Goal: Task Accomplishment & Management: Complete application form

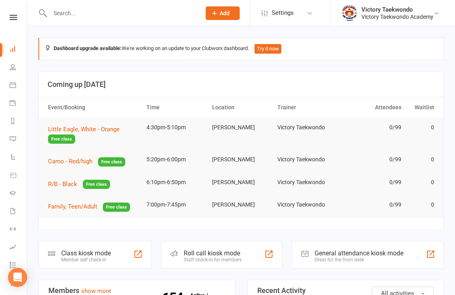
click at [112, 16] on input "text" at bounding box center [122, 13] width 148 height 11
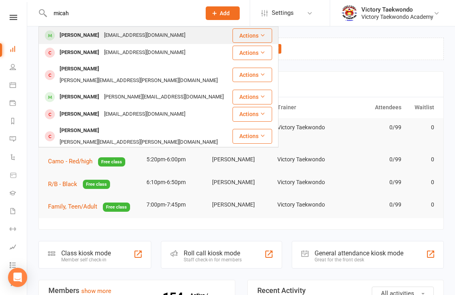
type input "micah"
click at [109, 35] on div "[EMAIL_ADDRESS][DOMAIN_NAME]" at bounding box center [145, 36] width 86 height 12
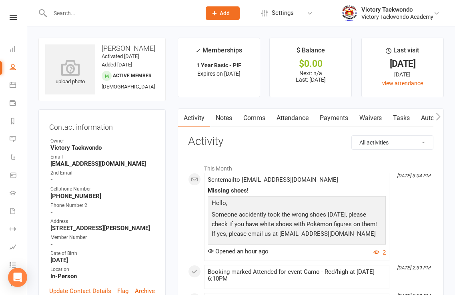
click at [90, 167] on strong "stacde@gmail.com" at bounding box center [102, 163] width 104 height 7
copy render-form-field "stacde@gmail.com"
click at [426, 17] on div "Victory Taekwondo Academy" at bounding box center [397, 16] width 72 height 7
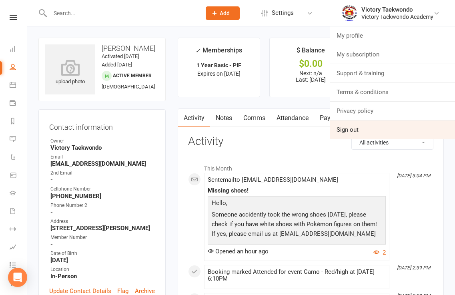
click at [379, 129] on link "Sign out" at bounding box center [392, 129] width 125 height 18
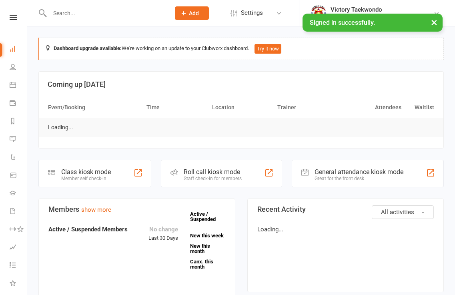
click at [439, 22] on button "×" at bounding box center [434, 22] width 14 height 17
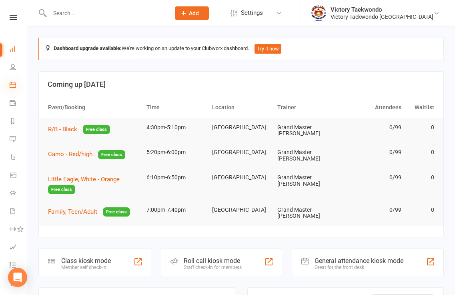
click at [14, 83] on icon at bounding box center [13, 85] width 6 height 6
click at [0, 0] on div "Loading" at bounding box center [0, 0] width 0 height 0
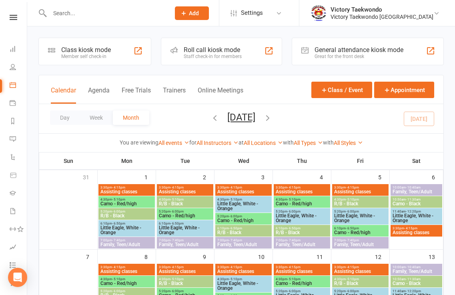
click at [124, 52] on div "Class kiosk mode Member self check-in" at bounding box center [94, 52] width 113 height 28
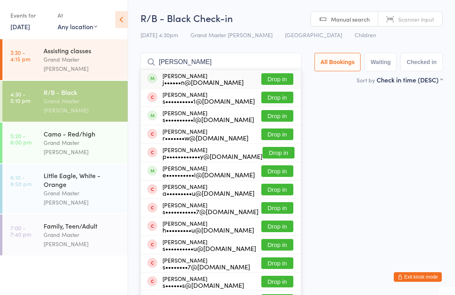
type input "shane"
click at [280, 78] on button "Drop in" at bounding box center [277, 79] width 32 height 12
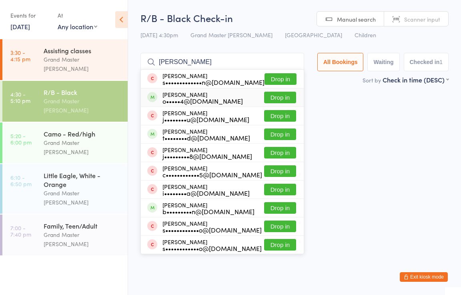
type input "alex"
click at [278, 97] on button "Drop in" at bounding box center [280, 98] width 32 height 12
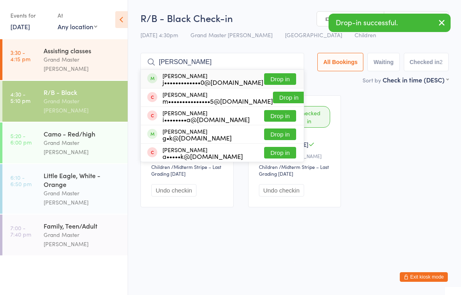
type input "mary"
click at [282, 78] on button "Drop in" at bounding box center [280, 79] width 32 height 12
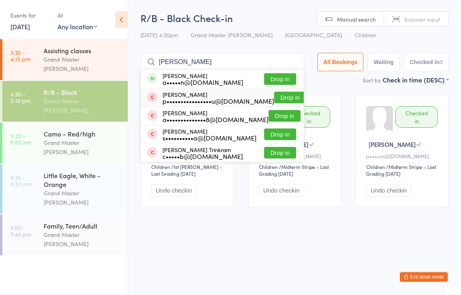
type input "arnav"
click at [282, 95] on button "Drop in" at bounding box center [290, 98] width 32 height 12
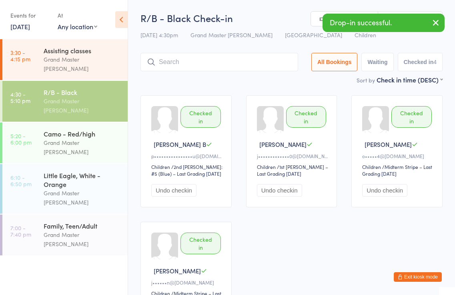
click at [411, 275] on button "Exit kiosk mode" at bounding box center [417, 277] width 48 height 10
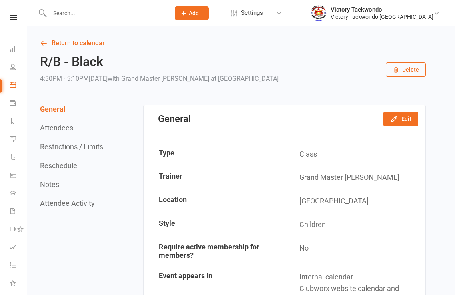
click at [83, 12] on input "text" at bounding box center [105, 13] width 117 height 11
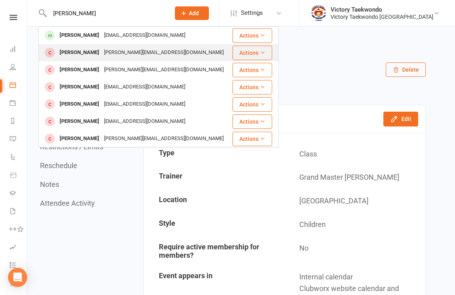
type input "arnav"
click at [87, 50] on div "Arnav Bhogadi" at bounding box center [79, 53] width 44 height 12
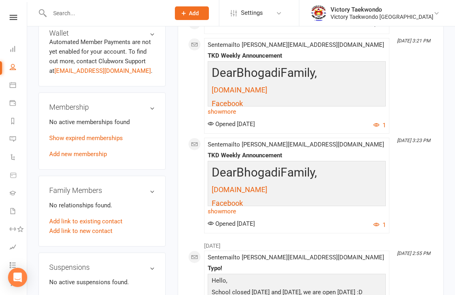
scroll to position [320, 0]
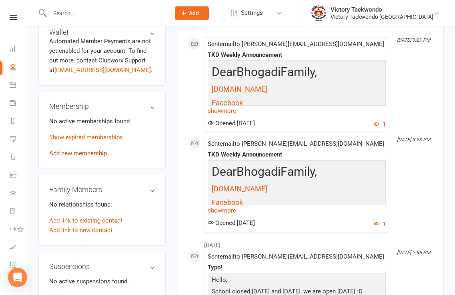
click at [106, 150] on link "Add new membership" at bounding box center [78, 153] width 58 height 7
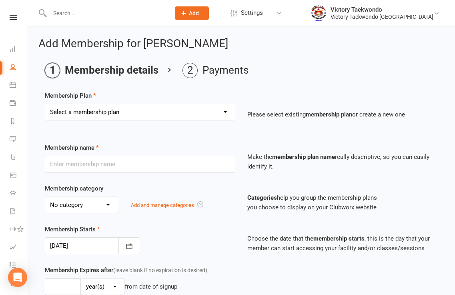
click at [226, 112] on select "Select a membership plan Create new Membership Plan 2 Week Trial Winter Special…" at bounding box center [140, 112] width 190 height 16
select select "11"
click at [45, 104] on select "Select a membership plan Create new Membership Plan 2 Week Trial Winter Special…" at bounding box center [140, 112] width 190 height 16
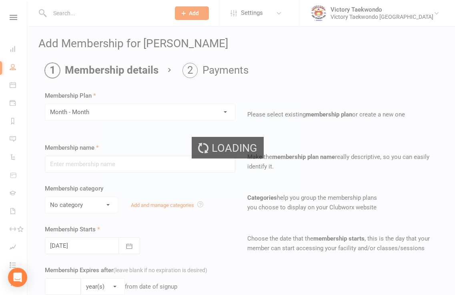
type input "Month - Month"
select select "6"
type input "1"
type input "105"
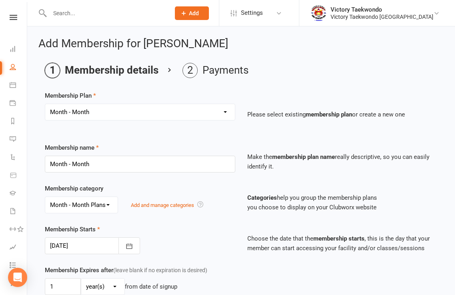
scroll to position [80, 0]
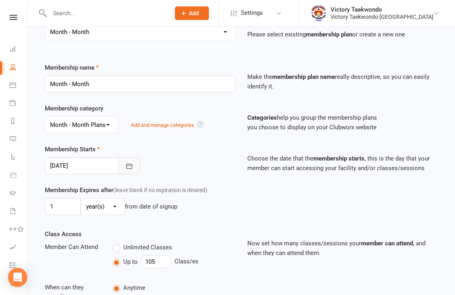
click at [128, 165] on icon "button" at bounding box center [129, 166] width 8 height 8
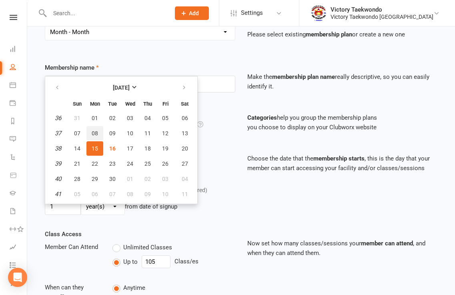
click at [95, 131] on span "08" at bounding box center [95, 133] width 6 height 6
type input "08 Sep 2025"
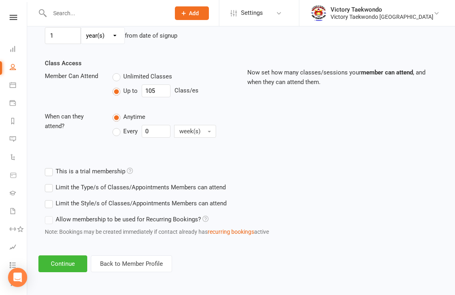
scroll to position [251, 0]
click at [64, 265] on button "Continue" at bounding box center [62, 263] width 49 height 17
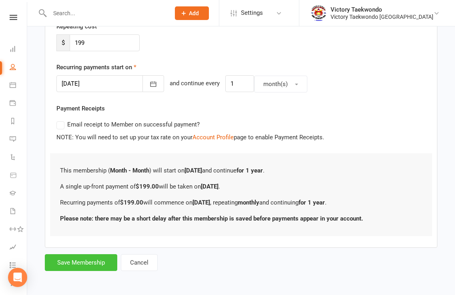
scroll to position [160, 0]
click at [84, 260] on button "Save Membership" at bounding box center [81, 262] width 72 height 17
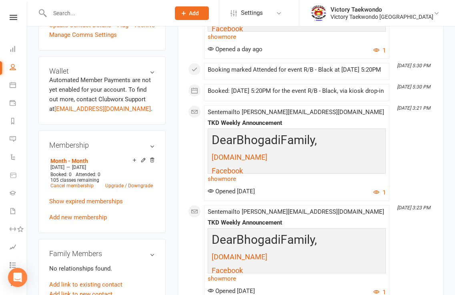
scroll to position [320, 0]
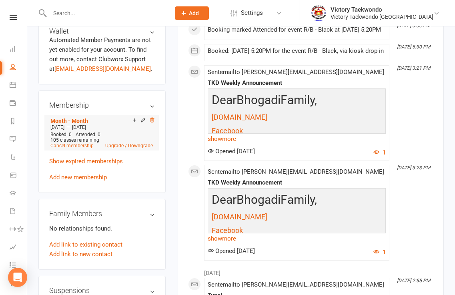
click at [152, 117] on icon at bounding box center [152, 120] width 6 height 6
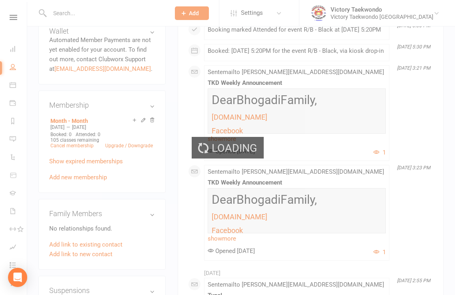
scroll to position [321, 0]
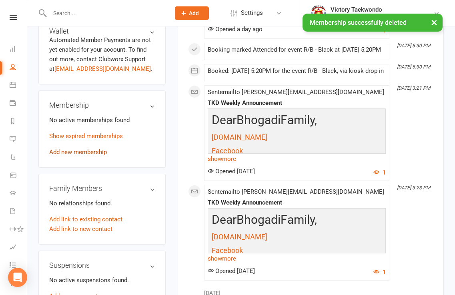
click at [94, 148] on link "Add new membership" at bounding box center [78, 151] width 58 height 7
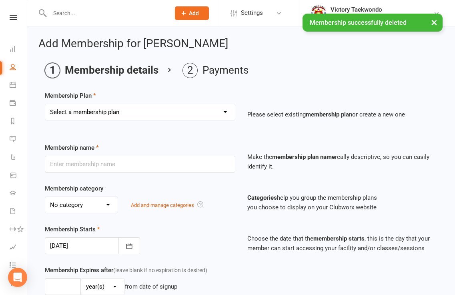
click at [225, 110] on select "Select a membership plan Create new Membership Plan 2 Week Trial Winter Special…" at bounding box center [140, 112] width 190 height 16
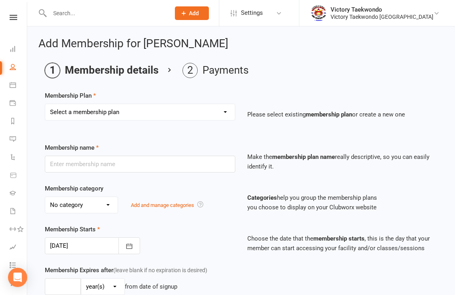
select select "11"
click at [45, 104] on select "Select a membership plan Create new Membership Plan 2 Week Trial Winter Special…" at bounding box center [140, 112] width 190 height 16
type input "Month - Month"
select select "6"
type input "1"
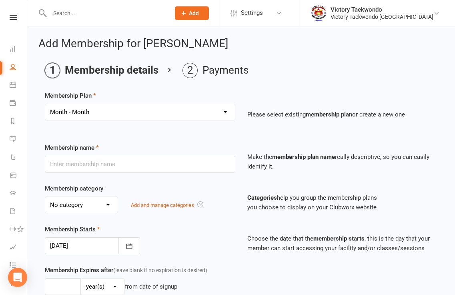
type input "105"
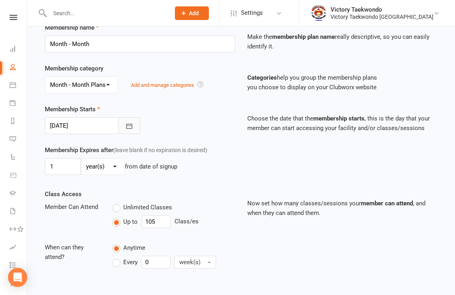
click at [129, 124] on icon "button" at bounding box center [129, 126] width 8 height 8
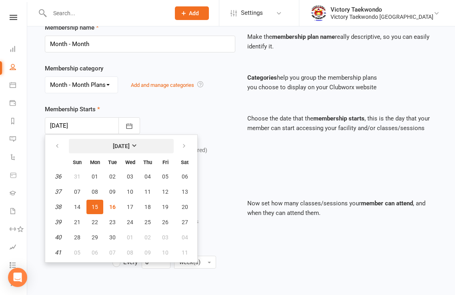
click at [130, 144] on strong "[DATE]" at bounding box center [121, 146] width 17 height 6
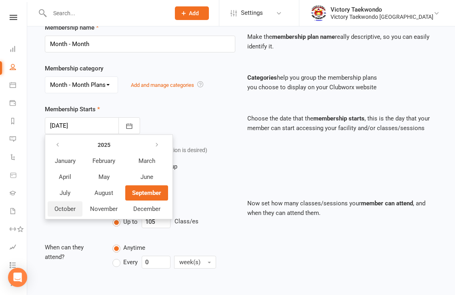
click at [66, 208] on span "October" at bounding box center [64, 208] width 21 height 7
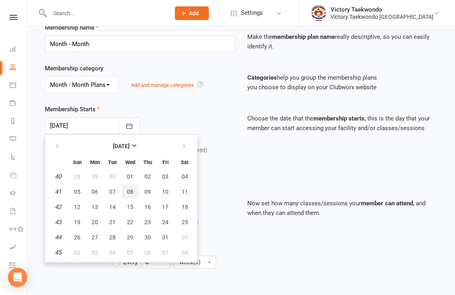
click at [128, 191] on span "08" at bounding box center [130, 191] width 6 height 6
type input "08 Oct 2025"
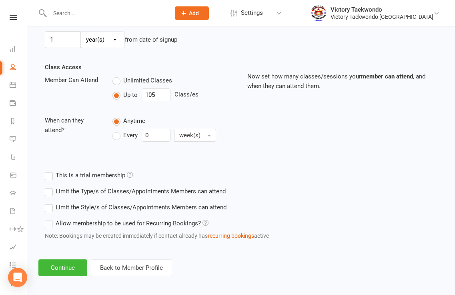
scroll to position [251, 0]
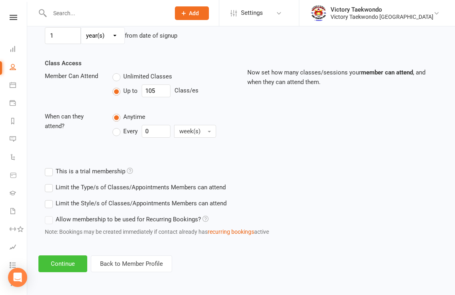
click at [62, 265] on button "Continue" at bounding box center [62, 263] width 49 height 17
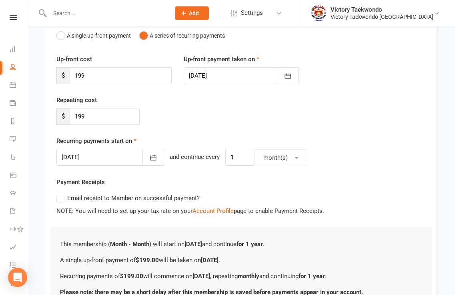
scroll to position [160, 0]
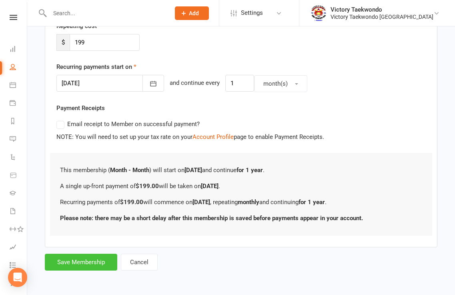
click at [104, 265] on button "Save Membership" at bounding box center [81, 262] width 72 height 17
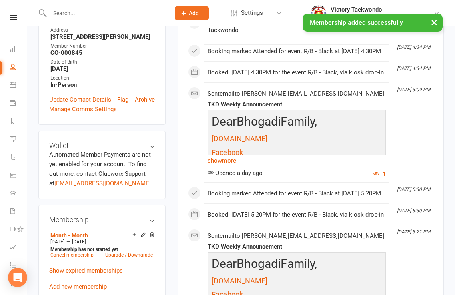
scroll to position [240, 0]
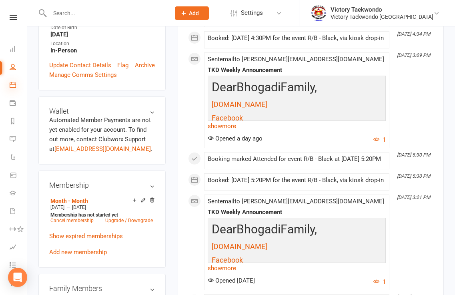
click at [14, 87] on icon at bounding box center [13, 85] width 6 height 6
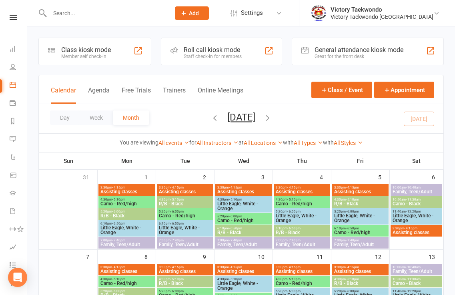
click at [122, 59] on div "Class kiosk mode Member self check-in" at bounding box center [94, 52] width 113 height 28
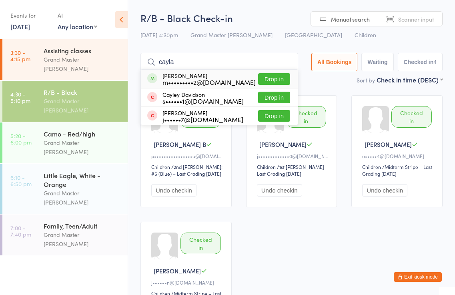
type input "cayla"
click at [282, 77] on button "Drop in" at bounding box center [274, 79] width 32 height 12
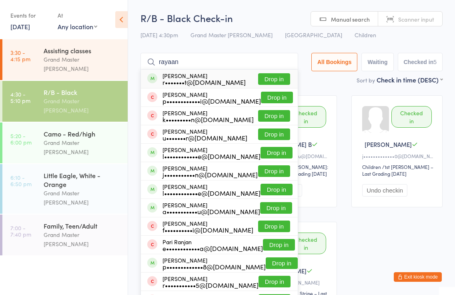
type input "rayaan"
click at [274, 77] on button "Drop in" at bounding box center [274, 79] width 32 height 12
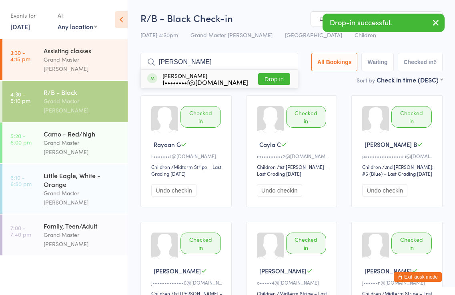
type input "cyrus"
click at [274, 79] on button "Drop in" at bounding box center [274, 79] width 32 height 12
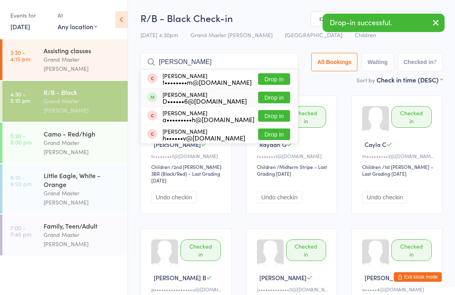
type input "emily"
click at [276, 96] on button "Drop in" at bounding box center [274, 98] width 32 height 12
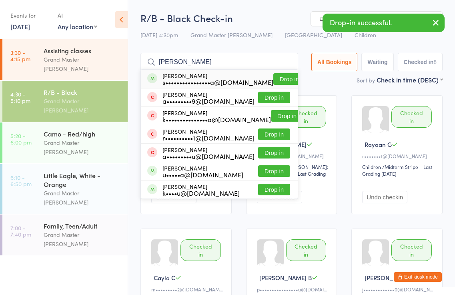
type input "antriksh"
click at [280, 78] on button "Drop in" at bounding box center [289, 79] width 32 height 12
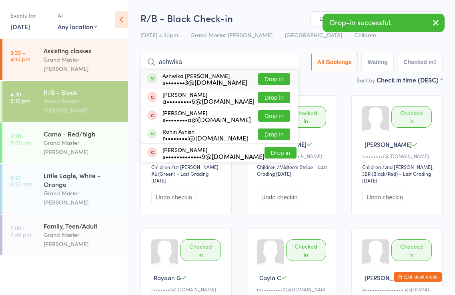
type input "ashwika"
click at [270, 75] on button "Drop in" at bounding box center [274, 79] width 32 height 12
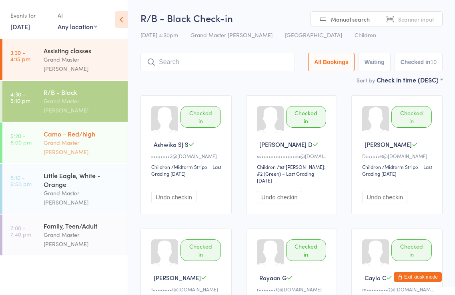
click at [101, 138] on div "Grand Master [PERSON_NAME]" at bounding box center [82, 147] width 77 height 18
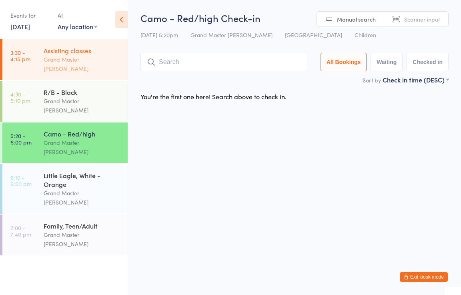
click at [85, 47] on div "Assisting classes" at bounding box center [82, 50] width 77 height 9
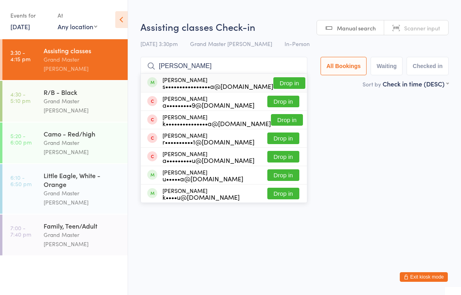
type input "antriksh"
click at [284, 81] on button "Drop in" at bounding box center [289, 83] width 32 height 12
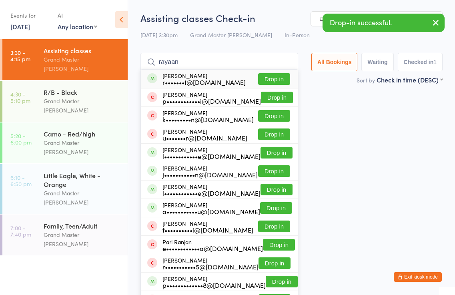
type input "rayaan"
click at [272, 80] on button "Drop in" at bounding box center [274, 79] width 32 height 12
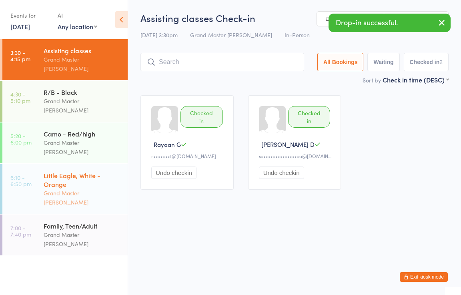
click at [75, 171] on div "Little Eagle, White - Orange" at bounding box center [82, 180] width 77 height 18
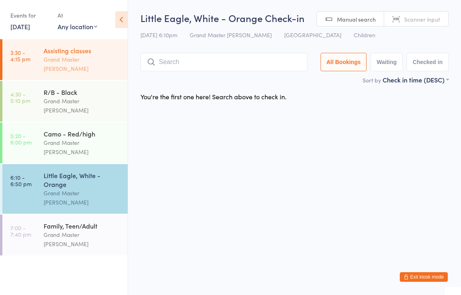
click at [64, 51] on div "Assisting classes" at bounding box center [82, 50] width 77 height 9
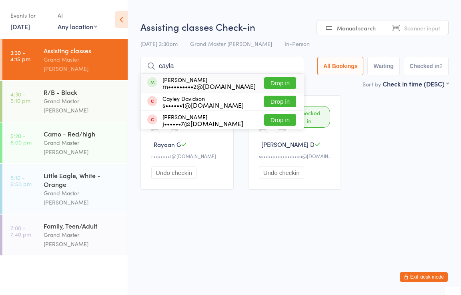
type input "cayla"
click at [280, 84] on button "Drop in" at bounding box center [280, 83] width 32 height 12
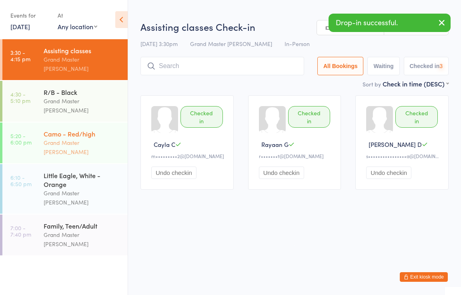
click at [82, 138] on div "Grand Master [PERSON_NAME]" at bounding box center [82, 147] width 77 height 18
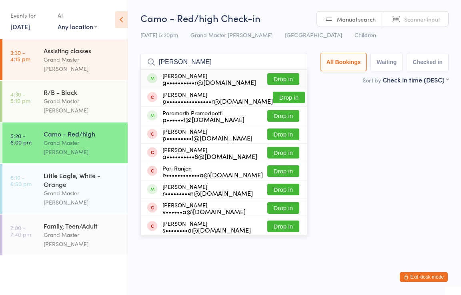
type input "parth"
click at [289, 78] on button "Drop in" at bounding box center [283, 79] width 32 height 12
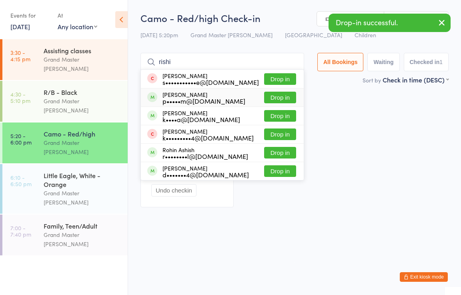
type input "rishi"
click at [279, 96] on button "Drop in" at bounding box center [280, 98] width 32 height 12
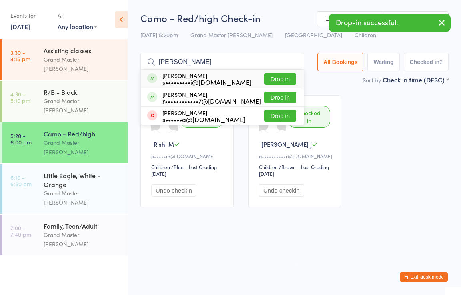
type input "akshita"
click at [287, 79] on button "Drop in" at bounding box center [280, 79] width 32 height 12
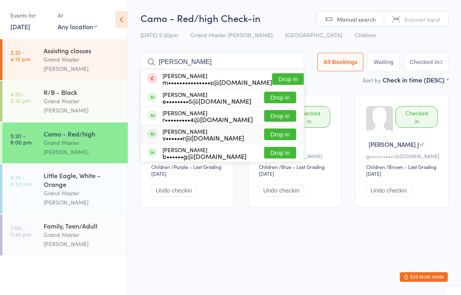
type input "benjamin"
click at [279, 136] on button "Drop in" at bounding box center [280, 134] width 32 height 12
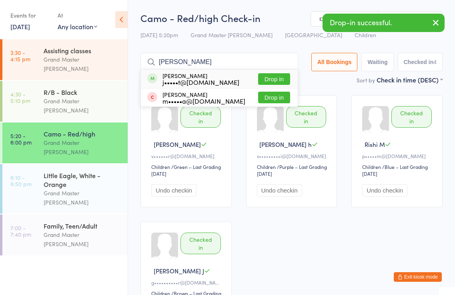
type input "tanmay"
click at [275, 76] on button "Drop in" at bounding box center [274, 79] width 32 height 12
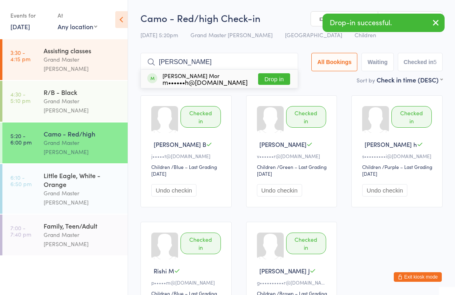
type input "hiten"
click at [272, 80] on button "Drop in" at bounding box center [274, 79] width 32 height 12
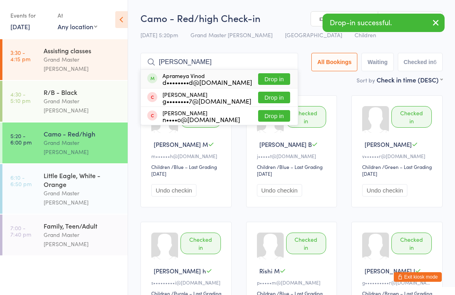
type input "aprameya"
click at [267, 80] on button "Drop in" at bounding box center [274, 79] width 32 height 12
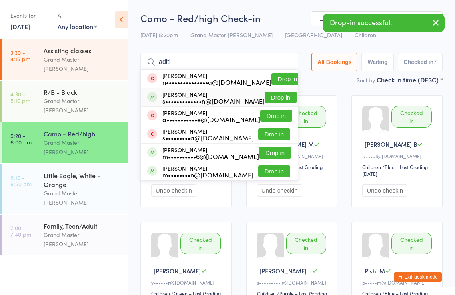
type input "aditi"
click at [280, 98] on button "Drop in" at bounding box center [280, 98] width 32 height 12
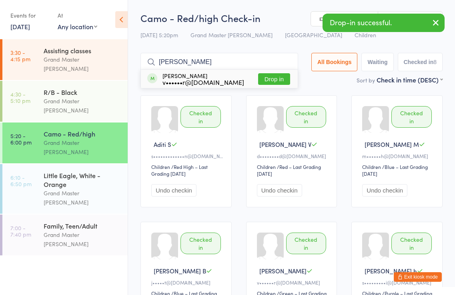
type input "lukas"
click at [286, 80] on button "Drop in" at bounding box center [274, 79] width 32 height 12
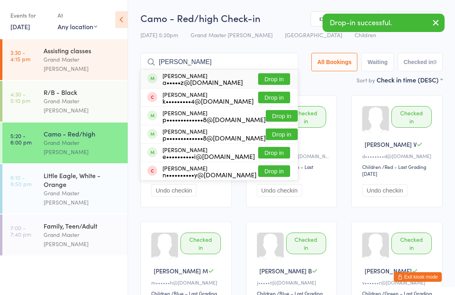
type input "joshini"
click at [286, 76] on button "Drop in" at bounding box center [274, 79] width 32 height 12
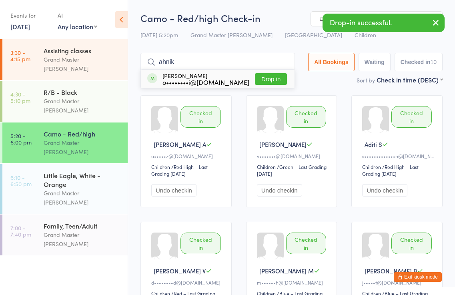
type input "ahnik"
click at [268, 79] on button "Drop in" at bounding box center [271, 79] width 32 height 12
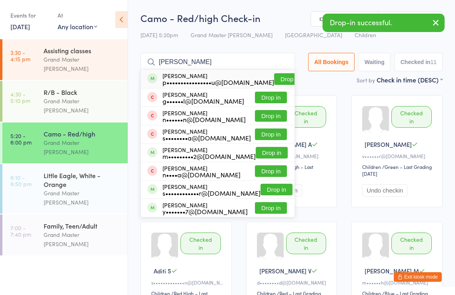
type input "anshika"
click at [274, 76] on button "Drop in" at bounding box center [290, 79] width 32 height 12
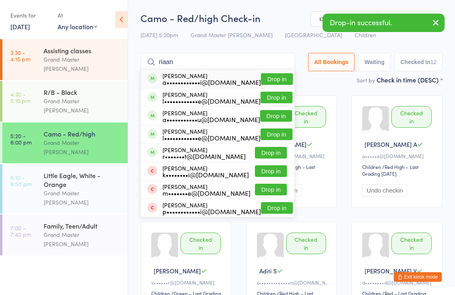
type input "riaan"
drag, startPoint x: 274, startPoint y: 78, endPoint x: 278, endPoint y: 77, distance: 4.2
click at [274, 78] on button "Drop in" at bounding box center [277, 79] width 32 height 12
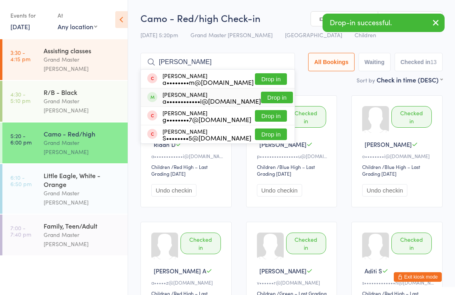
type input "akhil"
click at [272, 98] on button "Drop in" at bounding box center [277, 98] width 32 height 12
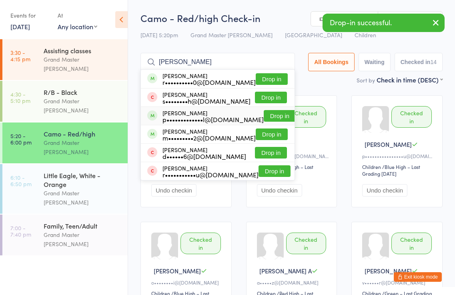
type input "reyansh"
click at [270, 115] on button "Drop in" at bounding box center [280, 116] width 32 height 12
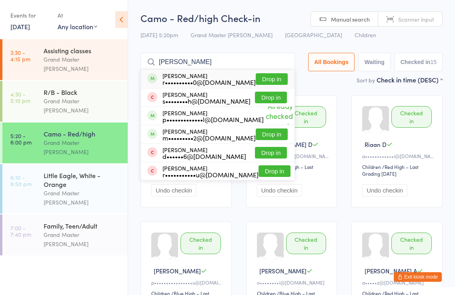
type input "reyansh"
click at [265, 77] on button "Drop in" at bounding box center [272, 79] width 32 height 12
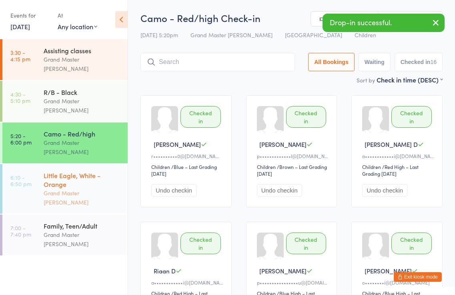
click at [77, 171] on div "Little Eagle, White - Orange" at bounding box center [82, 180] width 77 height 18
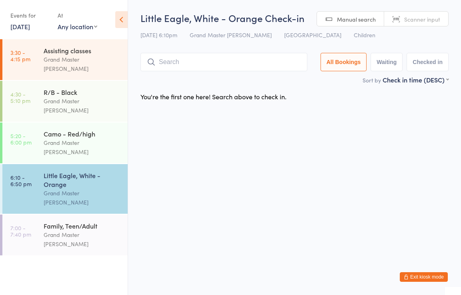
drag, startPoint x: 278, startPoint y: 77, endPoint x: 206, endPoint y: 169, distance: 116.9
click at [206, 170] on html "You have now entered Kiosk Mode. Members will be able to check themselves in us…" at bounding box center [230, 147] width 461 height 295
click at [45, 88] on div "R/B - Black" at bounding box center [82, 92] width 77 height 9
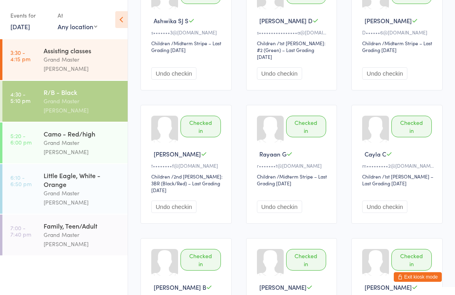
scroll to position [120, 0]
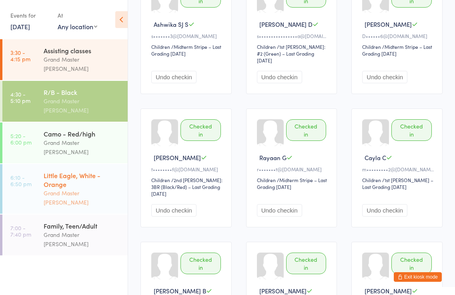
click at [86, 171] on div "Little Eagle, White - Orange" at bounding box center [82, 180] width 77 height 18
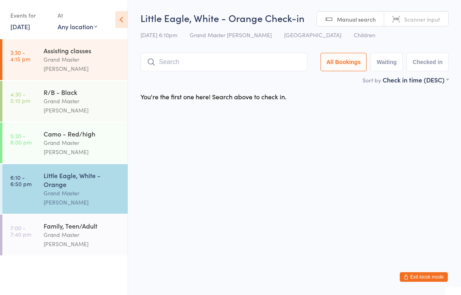
click at [427, 279] on button "Exit kiosk mode" at bounding box center [423, 277] width 48 height 10
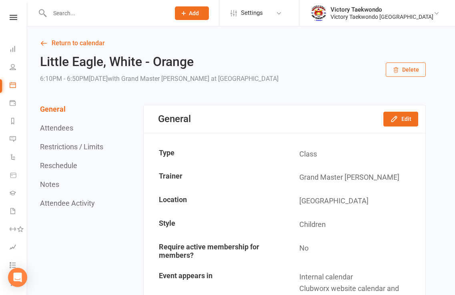
click at [140, 12] on input "text" at bounding box center [105, 13] width 117 height 11
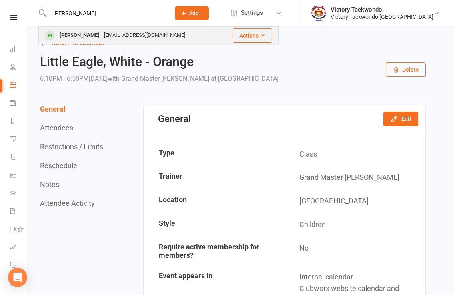
type input "theodore"
click at [76, 33] on div "Theodore Huang" at bounding box center [79, 36] width 44 height 12
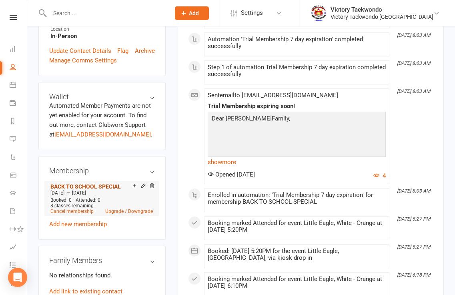
scroll to position [280, 0]
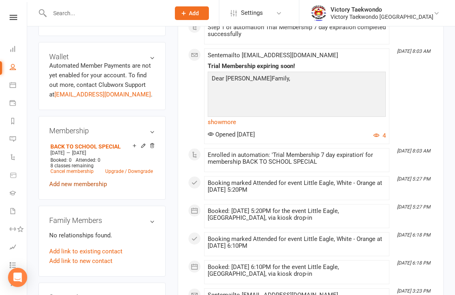
click at [91, 188] on link "Add new membership" at bounding box center [78, 183] width 58 height 7
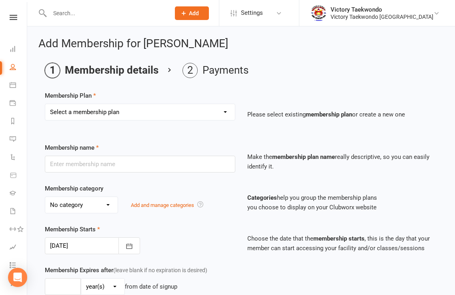
click at [224, 112] on select "Select a membership plan Create new Membership Plan 2 Week Trial Winter Special…" at bounding box center [140, 112] width 190 height 16
select select "3"
click at [45, 104] on select "Select a membership plan Create new Membership Plan 2 Week Trial Winter Special…" at bounding box center [140, 112] width 190 height 16
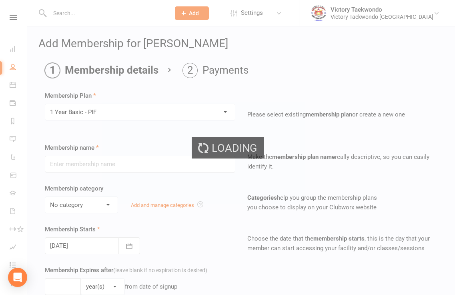
type input "1 Year Basic - PIF"
select select "1"
type input "1"
type input "105"
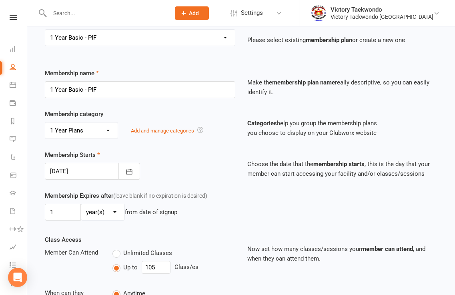
scroll to position [80, 0]
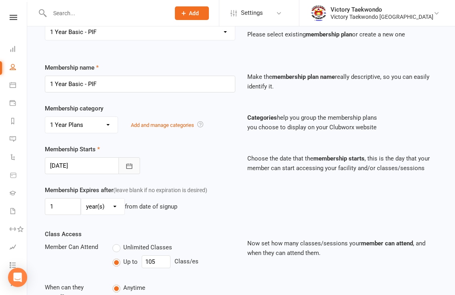
click at [127, 166] on icon "button" at bounding box center [129, 166] width 8 height 8
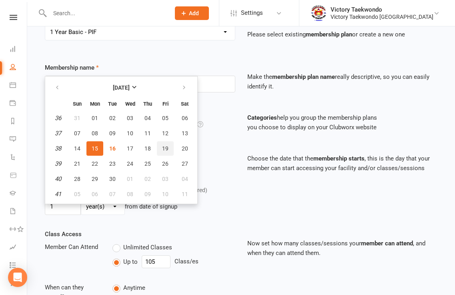
click at [165, 148] on span "19" at bounding box center [165, 148] width 6 height 6
type input "19 Sep 2025"
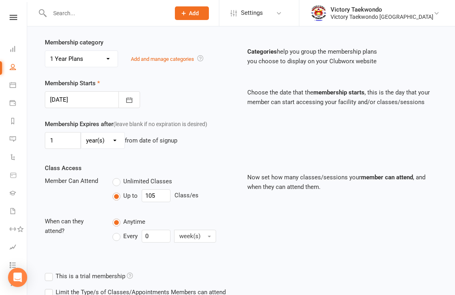
scroll to position [251, 0]
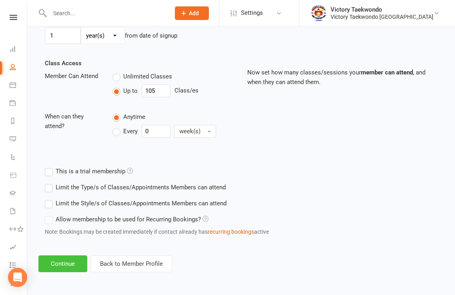
click at [64, 259] on button "Continue" at bounding box center [62, 263] width 49 height 17
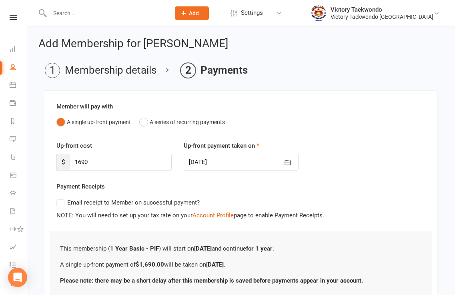
scroll to position [62, 0]
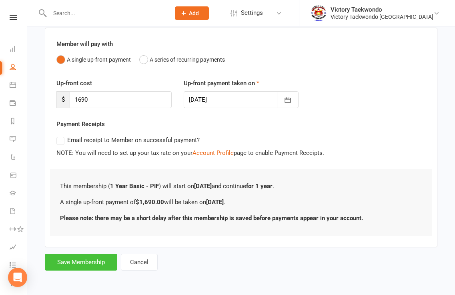
click at [89, 264] on button "Save Membership" at bounding box center [81, 262] width 72 height 17
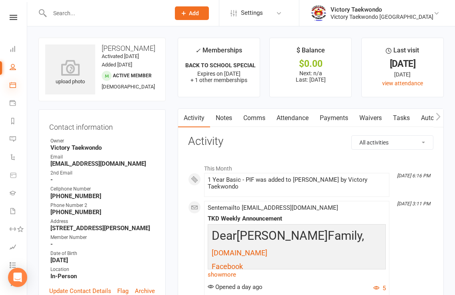
click at [15, 83] on icon at bounding box center [13, 85] width 6 height 6
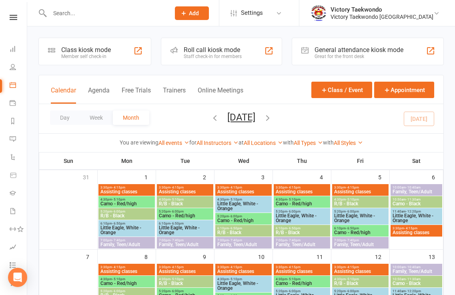
click at [125, 52] on div "Class kiosk mode Member self check-in" at bounding box center [94, 52] width 113 height 28
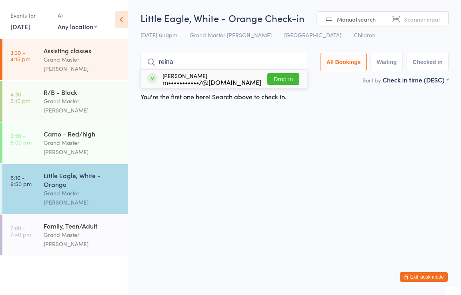
type input "reina"
click at [280, 77] on button "Drop in" at bounding box center [283, 79] width 32 height 12
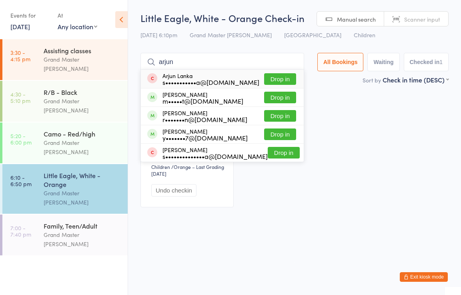
type input "arjun"
click at [277, 77] on button "Drop in" at bounding box center [280, 79] width 32 height 12
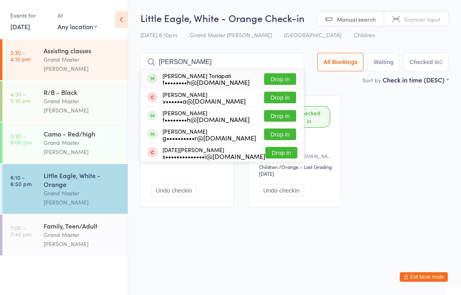
type input "[PERSON_NAME]"
click at [284, 80] on button "Drop in" at bounding box center [280, 79] width 32 height 12
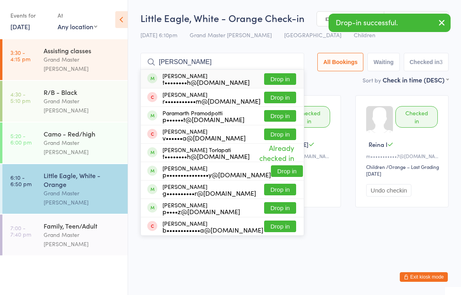
type input "[PERSON_NAME]"
click at [291, 76] on button "Drop in" at bounding box center [280, 79] width 32 height 12
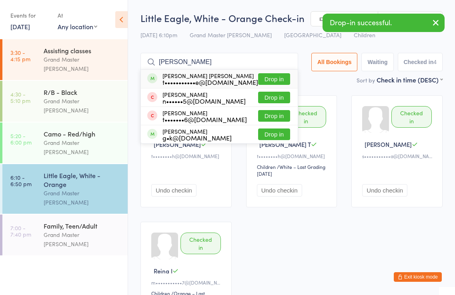
type input "[PERSON_NAME]"
click at [284, 77] on button "Drop in" at bounding box center [274, 79] width 32 height 12
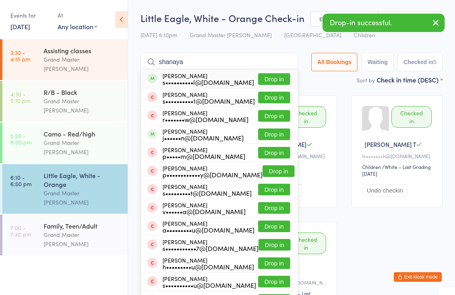
type input "shanaya"
click at [284, 77] on button "Drop in" at bounding box center [274, 79] width 32 height 12
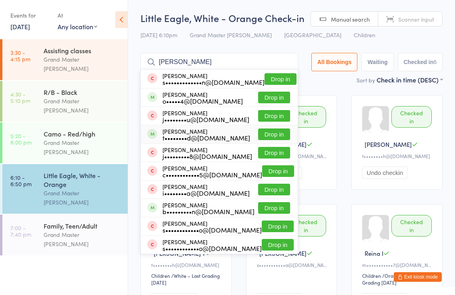
type input "[PERSON_NAME]"
click at [266, 133] on button "Drop in" at bounding box center [274, 134] width 32 height 12
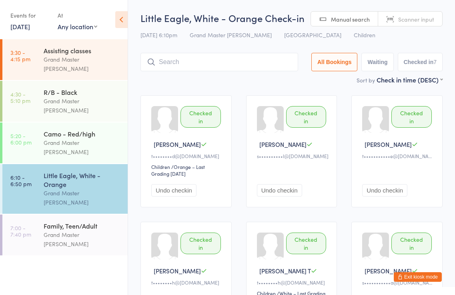
click at [414, 276] on button "Exit kiosk mode" at bounding box center [417, 277] width 48 height 10
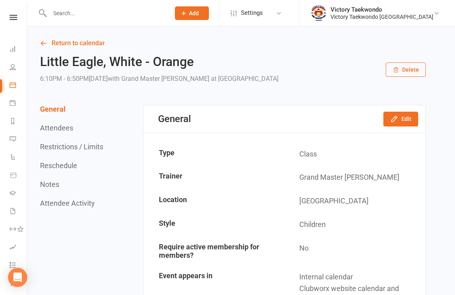
click at [64, 14] on input "text" at bounding box center [105, 13] width 117 height 11
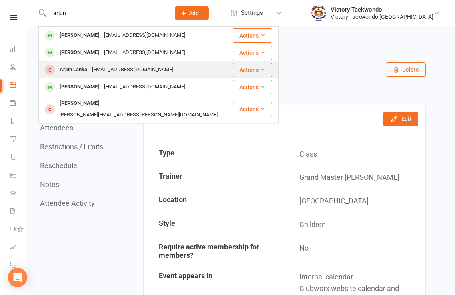
type input "arjun"
click at [82, 70] on div "Arjun Lanka" at bounding box center [73, 70] width 32 height 12
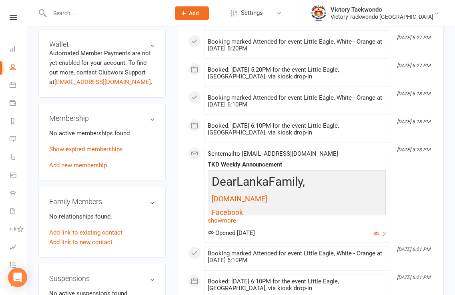
scroll to position [320, 0]
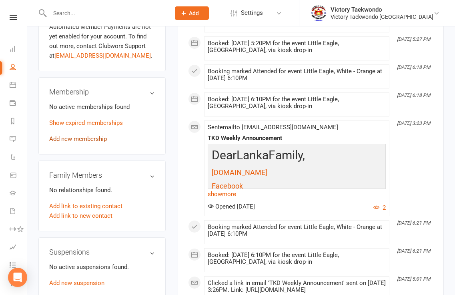
click at [86, 142] on link "Add new membership" at bounding box center [78, 138] width 58 height 7
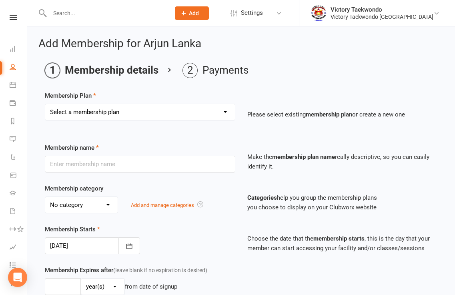
click at [224, 113] on select "Select a membership plan Create new Membership Plan 2 Week Trial Winter Special…" at bounding box center [140, 112] width 190 height 16
select select "4"
click at [45, 104] on select "Select a membership plan Create new Membership Plan 2 Week Trial Winter Special…" at bounding box center [140, 112] width 190 height 16
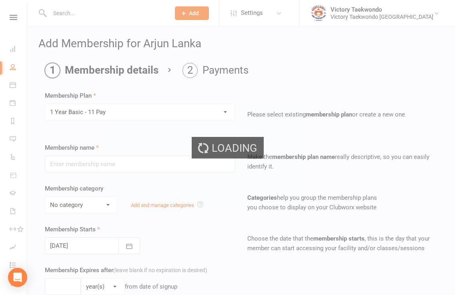
type input "1 Year Basic - 11 Pay"
select select "1"
type input "1"
type input "105"
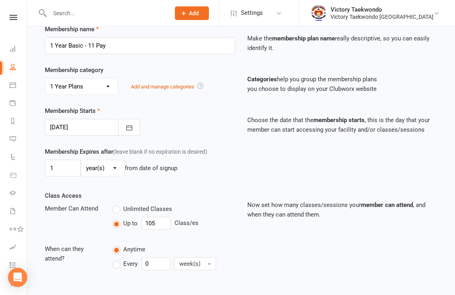
scroll to position [120, 0]
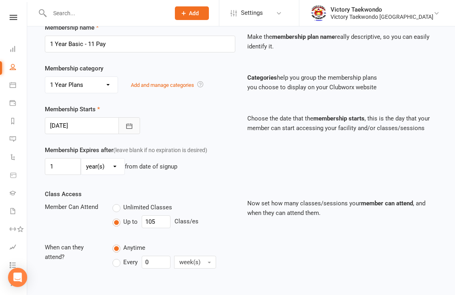
click at [128, 125] on icon "button" at bounding box center [129, 126] width 8 height 8
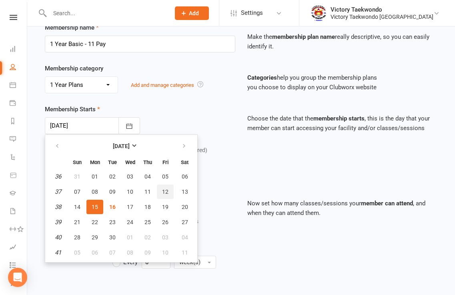
click at [164, 190] on span "12" at bounding box center [165, 191] width 6 height 6
type input "[DATE]"
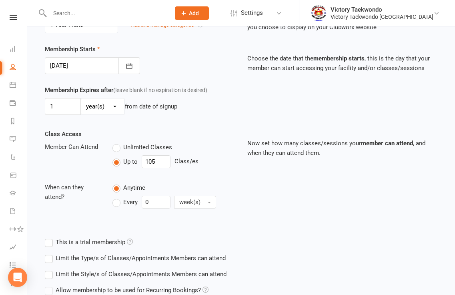
scroll to position [251, 0]
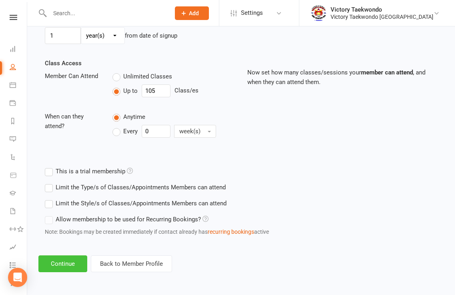
click at [64, 264] on button "Continue" at bounding box center [62, 263] width 49 height 17
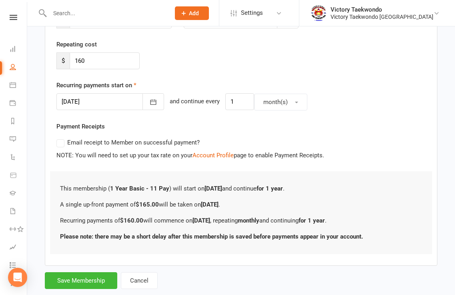
scroll to position [160, 0]
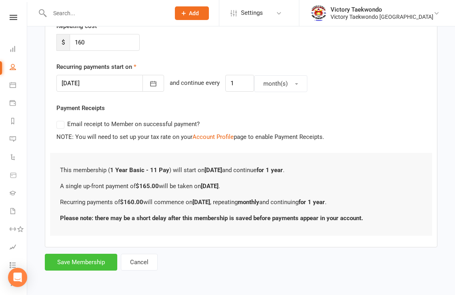
click at [90, 262] on button "Save Membership" at bounding box center [81, 262] width 72 height 17
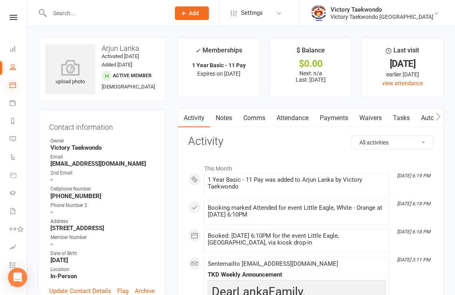
click at [12, 86] on icon at bounding box center [13, 85] width 6 height 6
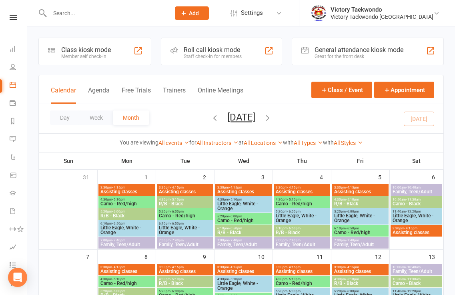
click at [124, 49] on div "Class kiosk mode Member self check-in" at bounding box center [94, 52] width 113 height 28
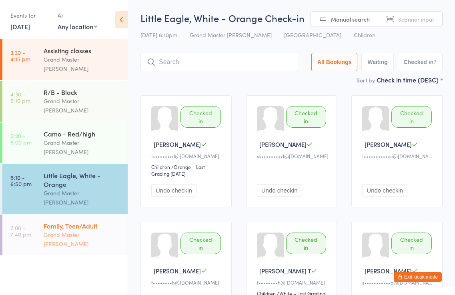
click at [89, 230] on div "Grand Master [PERSON_NAME]" at bounding box center [82, 239] width 77 height 18
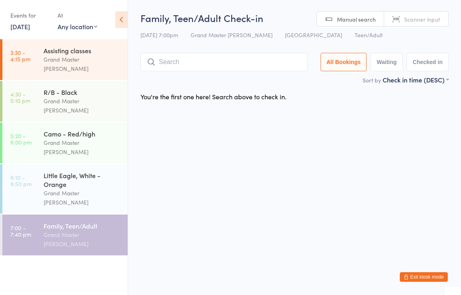
click at [433, 274] on button "Exit kiosk mode" at bounding box center [423, 277] width 48 height 10
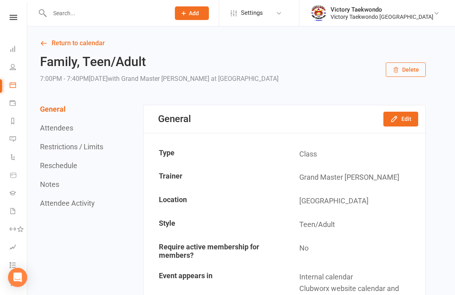
click at [91, 11] on input "text" at bounding box center [105, 13] width 117 height 11
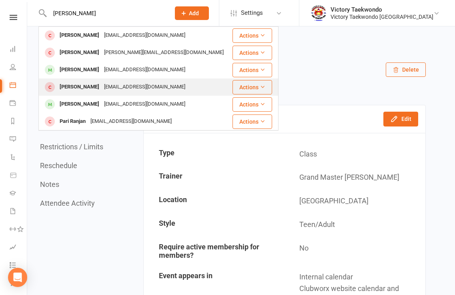
type input "emil"
click at [86, 88] on div "Emirhan Cakir" at bounding box center [79, 87] width 44 height 12
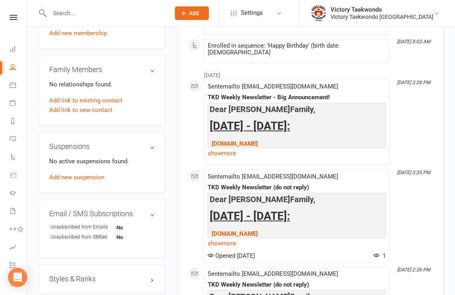
scroll to position [560, 0]
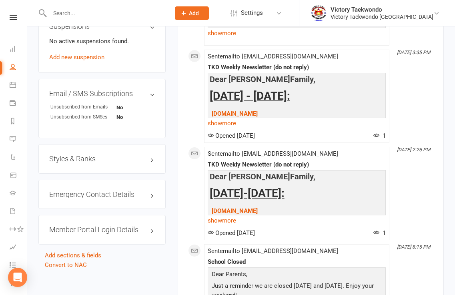
click at [151, 162] on h3 "Styles & Ranks" at bounding box center [102, 159] width 106 height 8
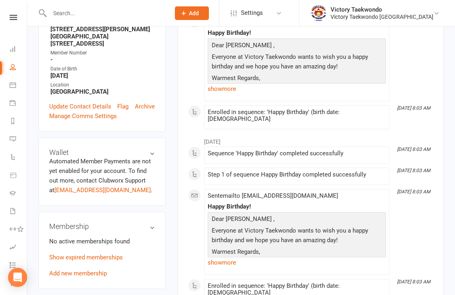
scroll to position [0, 0]
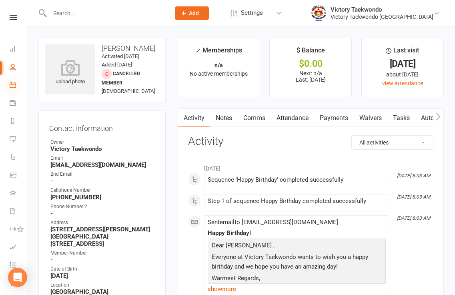
click at [14, 84] on icon at bounding box center [13, 85] width 6 height 6
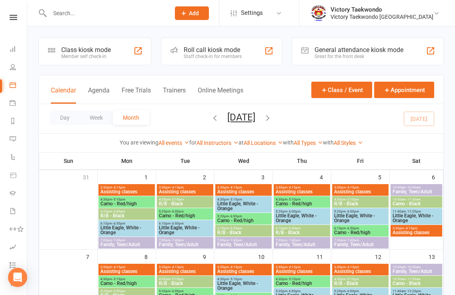
click at [123, 56] on div "Class kiosk mode Member self check-in" at bounding box center [94, 52] width 113 height 28
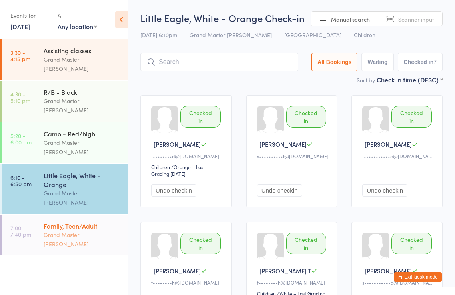
click at [94, 230] on div "Grand Master [PERSON_NAME]" at bounding box center [82, 239] width 77 height 18
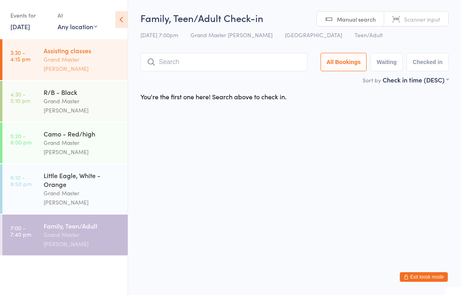
click at [88, 60] on div "Grand Master [PERSON_NAME]" at bounding box center [82, 64] width 77 height 18
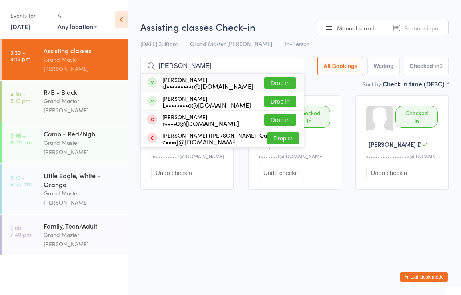
type input "[PERSON_NAME]"
click at [268, 82] on button "Drop in" at bounding box center [280, 83] width 32 height 12
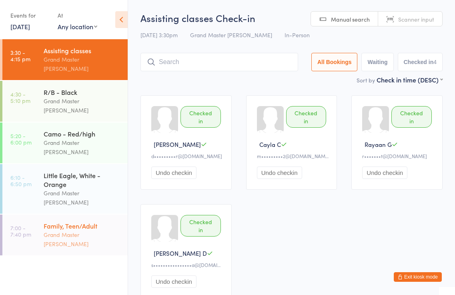
click at [87, 230] on div "Grand Master [PERSON_NAME]" at bounding box center [82, 239] width 77 height 18
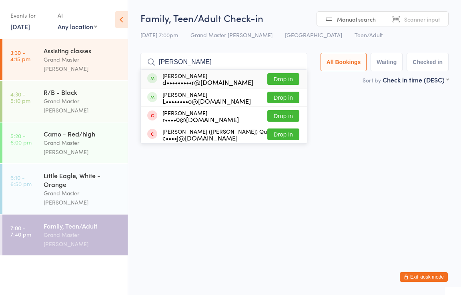
type input "brennan"
click at [288, 78] on button "Drop in" at bounding box center [283, 79] width 32 height 12
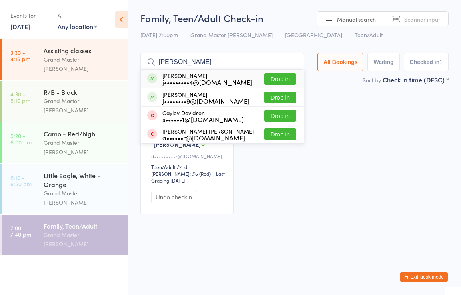
type input "carson"
click at [280, 76] on button "Drop in" at bounding box center [280, 79] width 32 height 12
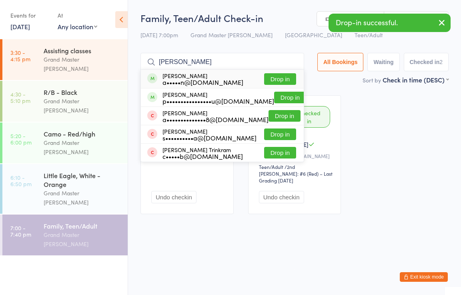
type input "arnav"
click at [283, 77] on button "Drop in" at bounding box center [280, 79] width 32 height 12
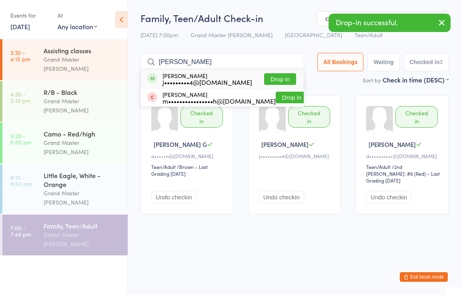
type input "connor"
click at [272, 75] on button "Drop in" at bounding box center [280, 79] width 32 height 12
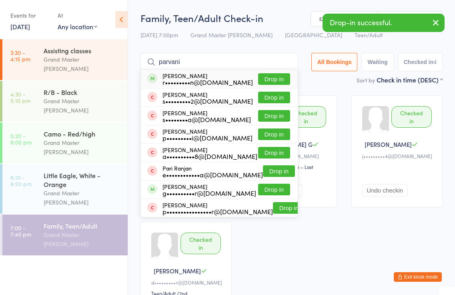
type input "parvani"
drag, startPoint x: 278, startPoint y: 78, endPoint x: 282, endPoint y: 76, distance: 4.1
click at [279, 77] on button "Drop in" at bounding box center [274, 79] width 32 height 12
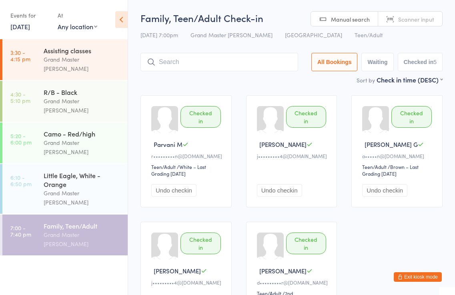
click at [419, 273] on button "Exit kiosk mode" at bounding box center [417, 277] width 48 height 10
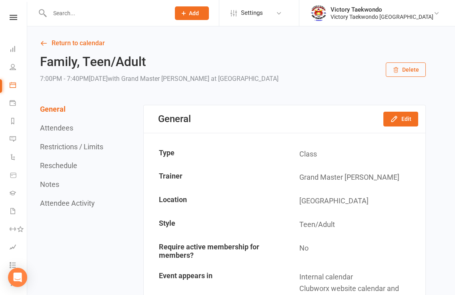
click at [187, 14] on icon at bounding box center [183, 13] width 7 height 7
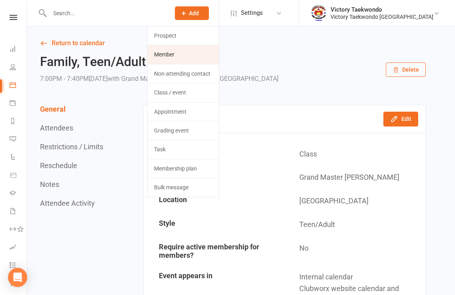
click at [194, 52] on link "Member" at bounding box center [183, 54] width 71 height 18
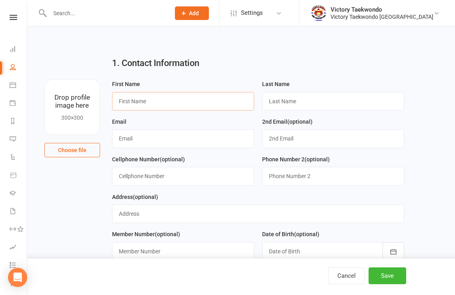
click at [148, 100] on input "text" at bounding box center [183, 101] width 142 height 18
type input "Vedhant"
click at [280, 101] on input "text" at bounding box center [333, 101] width 142 height 18
type input "Munusu"
click at [179, 137] on input "text" at bounding box center [183, 138] width 142 height 18
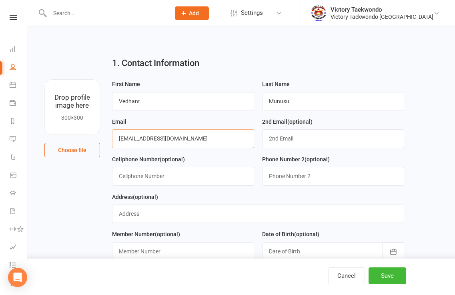
type input "[EMAIL_ADDRESS][DOMAIN_NAME]"
click at [151, 176] on input "text" at bounding box center [183, 176] width 142 height 18
type input "[PHONE_NUMBER]"
click at [287, 175] on input "text" at bounding box center [333, 176] width 142 height 18
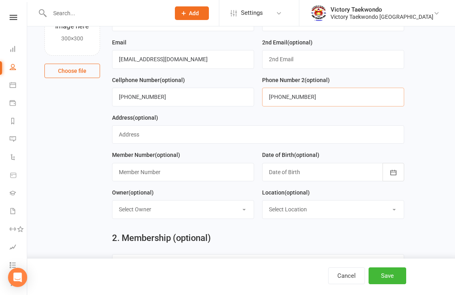
scroll to position [80, 0]
type input "[PHONE_NUMBER]"
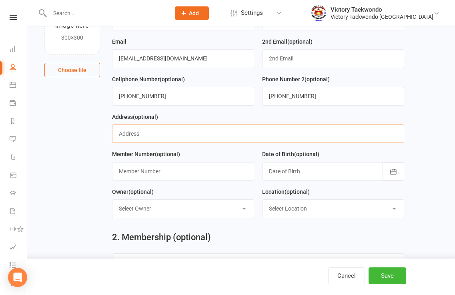
click at [137, 136] on input "text" at bounding box center [258, 133] width 292 height 18
type input "[STREET_ADDRESS][PERSON_NAME]"
click at [394, 175] on icon "button" at bounding box center [393, 172] width 8 height 8
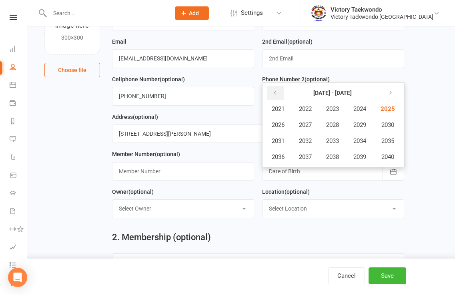
click at [274, 96] on icon "button" at bounding box center [275, 93] width 6 height 6
click at [304, 158] on span "2017" at bounding box center [305, 156] width 13 height 7
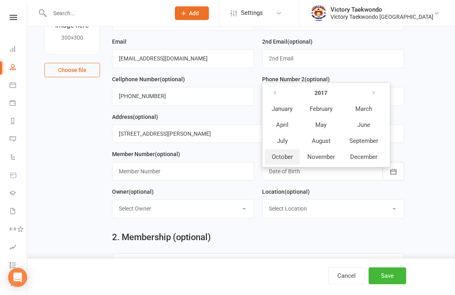
click at [287, 159] on span "October" at bounding box center [282, 156] width 21 height 7
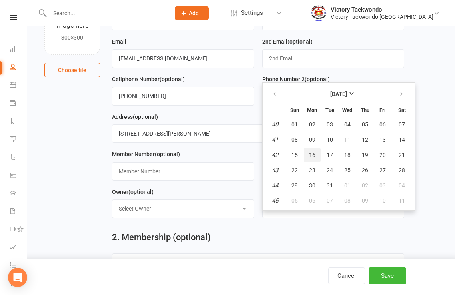
click at [312, 157] on span "16" at bounding box center [312, 155] width 6 height 6
type input "[DATE]"
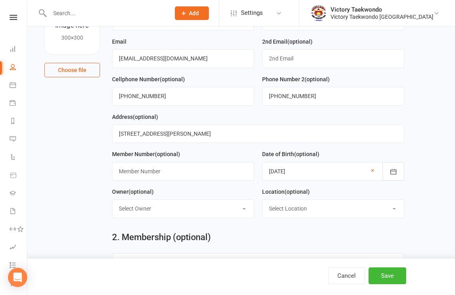
click at [244, 210] on select "Select Owner Victory Taekwondo Grand Master [PERSON_NAME] Master [PERSON_NAME]" at bounding box center [182, 209] width 141 height 18
select select "0"
click at [112, 202] on select "Select Owner Victory Taekwondo Grand Master [PERSON_NAME] Master [PERSON_NAME]" at bounding box center [182, 209] width 141 height 18
click at [393, 210] on select "Select Location [MEDICAL_DATA] Break In-Person Online Outdoor Return from [MEDI…" at bounding box center [332, 209] width 141 height 18
select select "1"
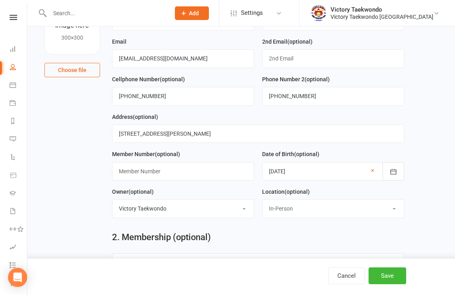
click at [262, 202] on select "Select Location [MEDICAL_DATA] Break In-Person Online Outdoor Return from [MEDI…" at bounding box center [332, 209] width 141 height 18
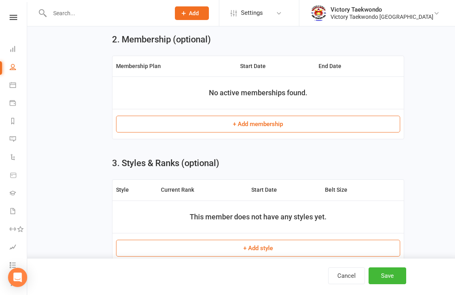
scroll to position [280, 0]
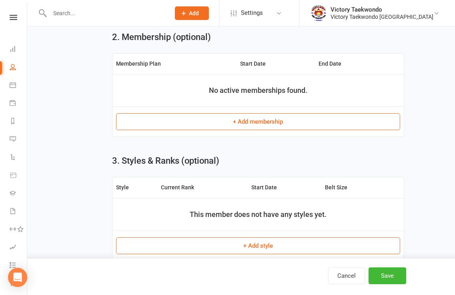
click at [235, 124] on button "+ Add membership" at bounding box center [258, 121] width 284 height 17
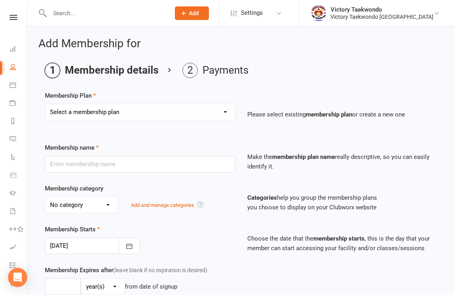
click at [226, 111] on select "Select a membership plan Create new Membership Plan 2 Week Trial Winter Special…" at bounding box center [140, 112] width 190 height 16
select select "63"
click at [45, 104] on select "Select a membership plan Create new Membership Plan 2 Week Trial Winter Special…" at bounding box center [140, 112] width 190 height 16
type input "BACK TO SCHOOL SPECIAL"
select select "9"
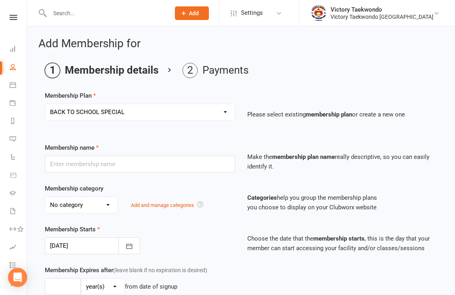
type input "4"
select select "1"
type input "8"
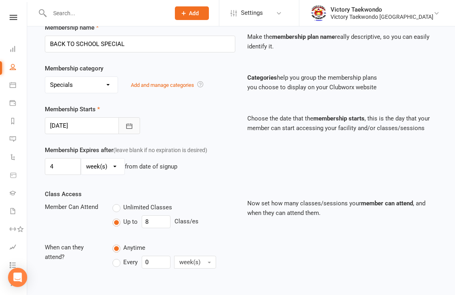
click at [130, 126] on icon "button" at bounding box center [129, 126] width 8 height 8
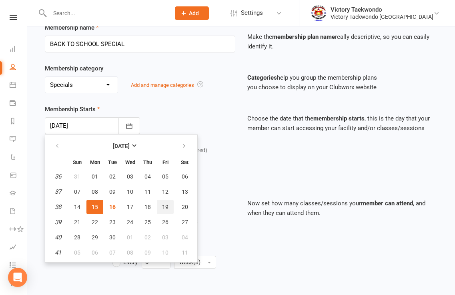
click at [164, 208] on span "19" at bounding box center [165, 207] width 6 height 6
type input "[DATE]"
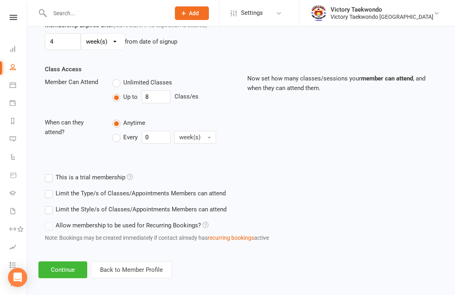
scroll to position [251, 0]
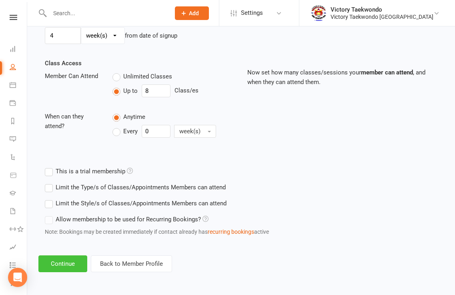
click at [74, 262] on button "Continue" at bounding box center [62, 263] width 49 height 17
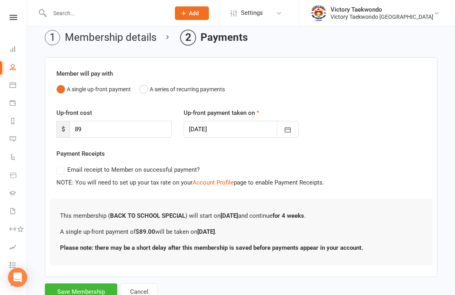
scroll to position [62, 0]
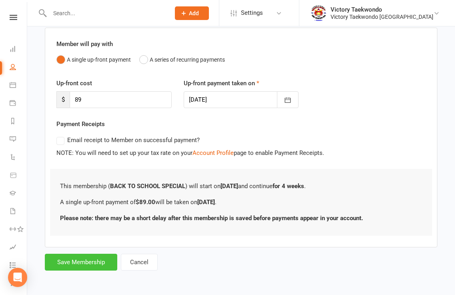
click at [91, 258] on button "Save Membership" at bounding box center [81, 262] width 72 height 17
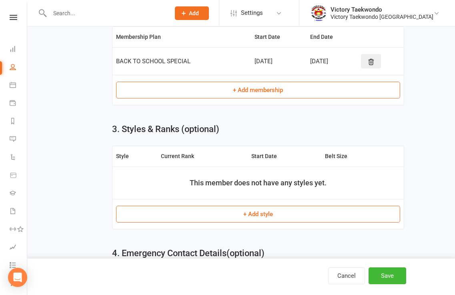
click at [242, 216] on button "+ Add style" at bounding box center [258, 214] width 284 height 17
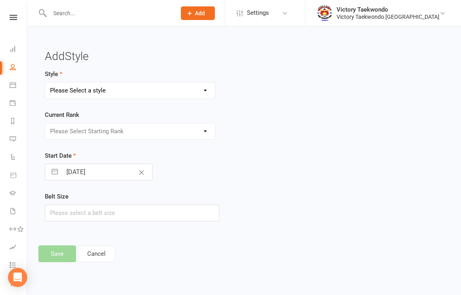
click at [205, 88] on select "Please Select a style Children Little Eagle Teen/Adult" at bounding box center [130, 90] width 170 height 16
select select "868"
click at [45, 82] on select "Please Select a style Children Little Eagle Teen/Adult" at bounding box center [130, 90] width 170 height 16
click at [207, 129] on select "Please Select Starting Rank White Yellow Orange Camo Green Purple Blue Blue Hig…" at bounding box center [130, 131] width 170 height 16
select select "7805"
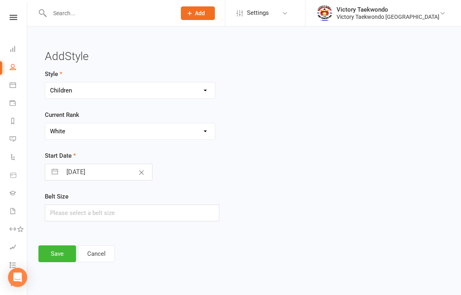
click at [45, 123] on select "Please Select Starting Rank White Yellow Orange Camo Green Purple Blue Blue Hig…" at bounding box center [130, 131] width 170 height 16
click at [134, 174] on button "Clear Date" at bounding box center [141, 171] width 14 height 15
click at [56, 174] on button "button" at bounding box center [55, 172] width 14 height 16
select select "7"
select select "2025"
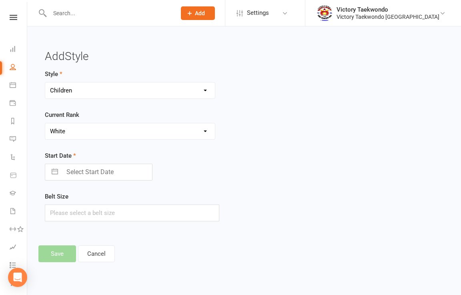
select select "8"
select select "2025"
select select "9"
select select "2025"
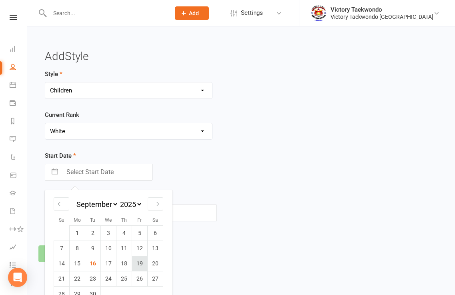
click at [138, 263] on td "19" at bounding box center [140, 263] width 16 height 15
type input "[DATE]"
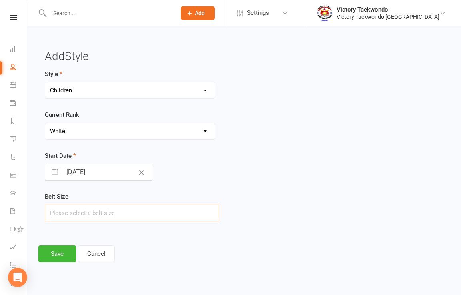
click at [125, 209] on input "text" at bounding box center [132, 212] width 174 height 17
type input "1"
click at [71, 255] on button "Save" at bounding box center [57, 253] width 38 height 17
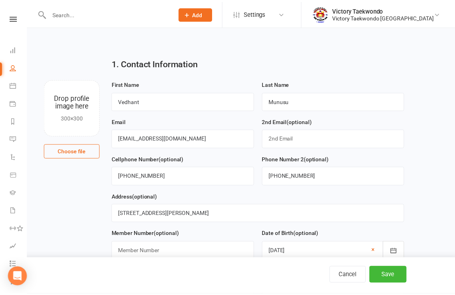
scroll to position [425, 0]
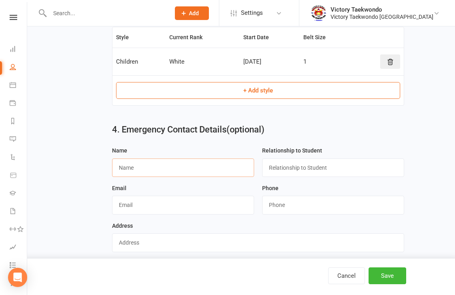
click at [176, 171] on input "text" at bounding box center [183, 167] width 142 height 18
type input "[PERSON_NAME]"
click at [300, 167] on input "text" at bounding box center [333, 167] width 142 height 18
type input "Father"
click at [379, 278] on button "Save" at bounding box center [387, 275] width 38 height 17
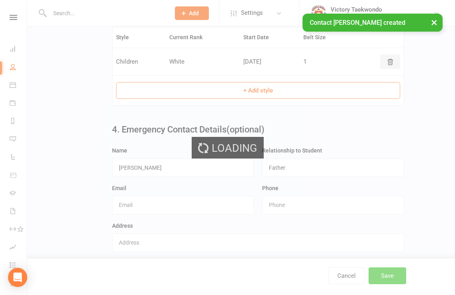
scroll to position [0, 0]
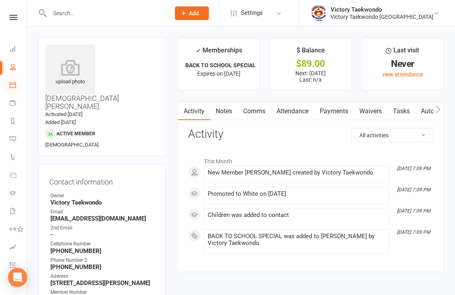
click at [14, 84] on icon at bounding box center [13, 85] width 6 height 6
